Goal: Task Accomplishment & Management: Manage account settings

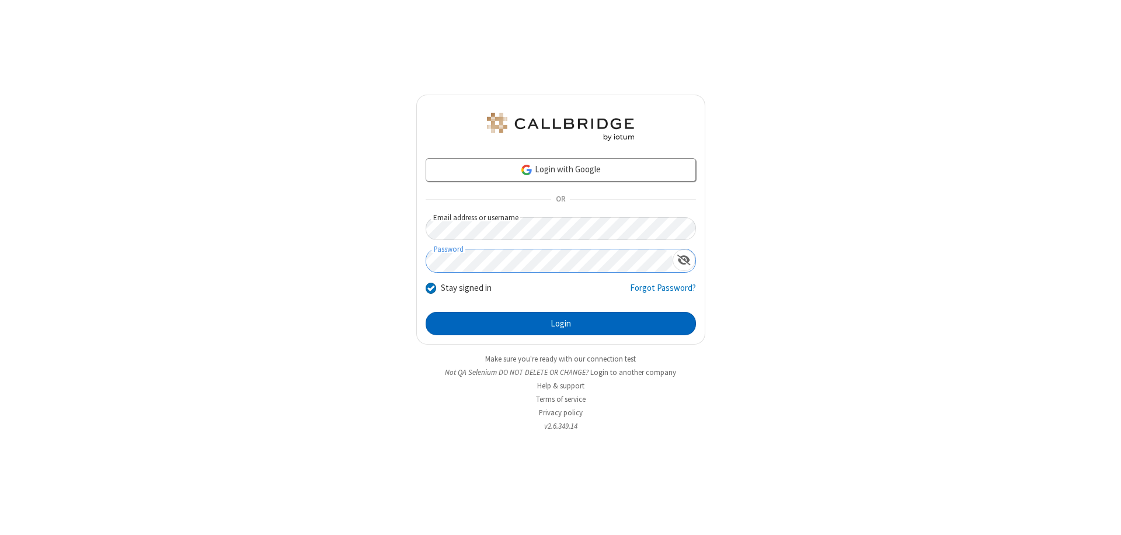
click at [560, 323] on button "Login" at bounding box center [561, 323] width 270 height 23
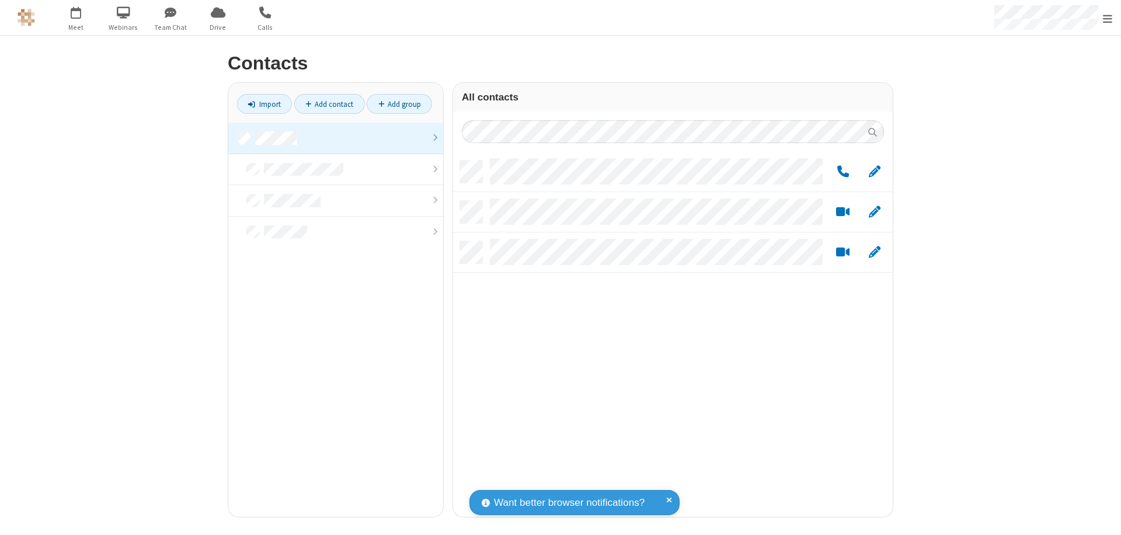
scroll to position [356, 431]
click at [336, 138] on link at bounding box center [335, 139] width 215 height 32
click at [399, 104] on link "Add group" at bounding box center [399, 104] width 65 height 20
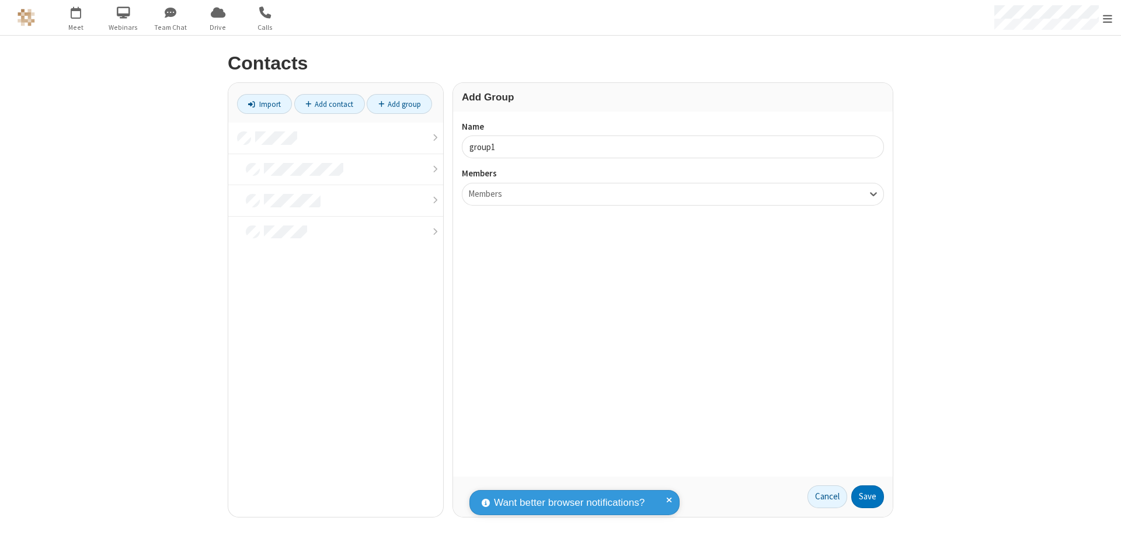
type input "group1"
type input "name18"
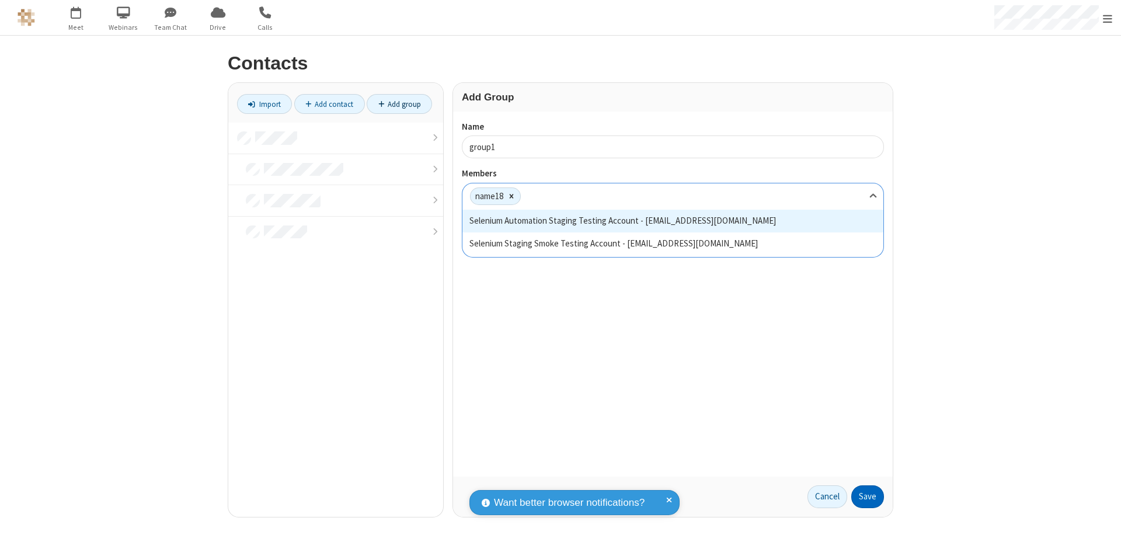
click at [867, 496] on button "Save" at bounding box center [867, 496] width 33 height 23
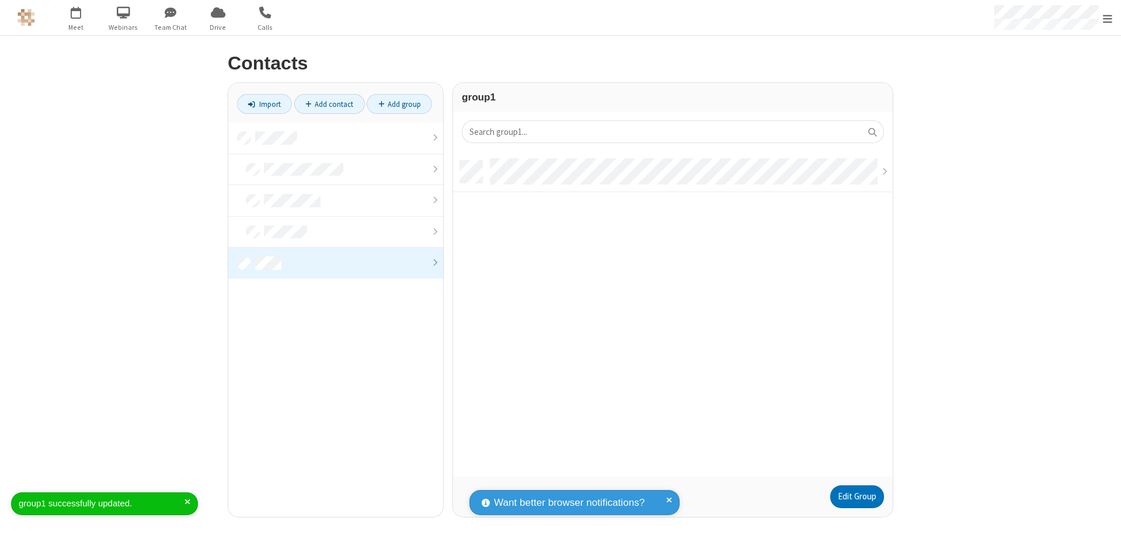
scroll to position [316, 431]
